Goal: Task Accomplishment & Management: Manage account settings

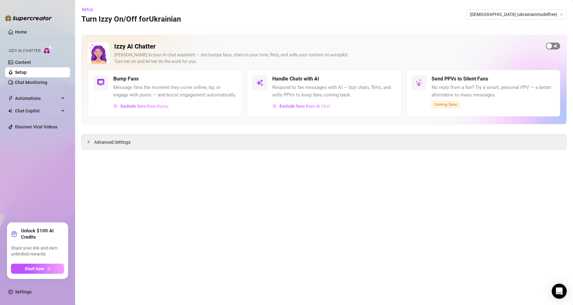
click at [556, 44] on span "button" at bounding box center [553, 46] width 14 height 7
click at [27, 74] on link "Setup" at bounding box center [21, 72] width 12 height 5
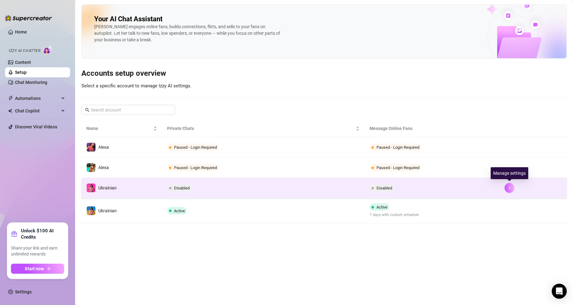
click at [510, 187] on icon "right" at bounding box center [510, 188] width 4 height 4
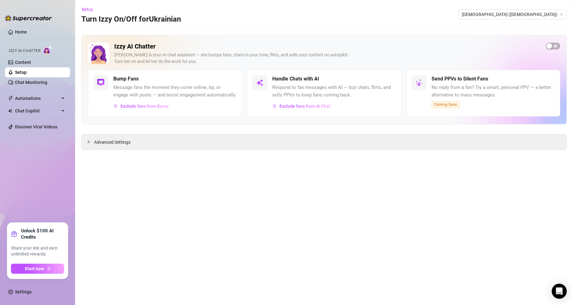
click at [27, 73] on link "Setup" at bounding box center [21, 72] width 12 height 5
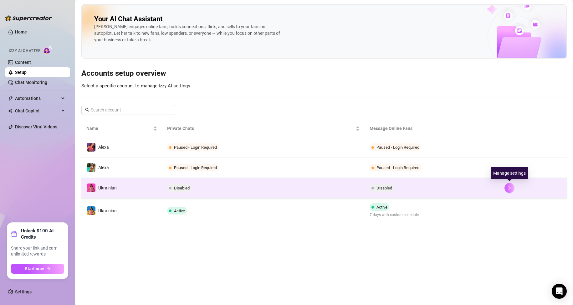
click at [512, 189] on button "button" at bounding box center [510, 188] width 10 height 10
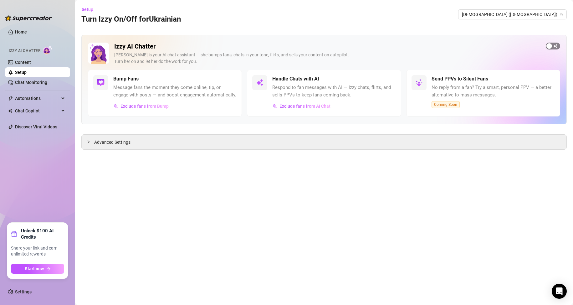
click at [552, 43] on span "button" at bounding box center [553, 46] width 14 height 7
click at [27, 71] on link "Setup" at bounding box center [21, 72] width 12 height 5
